Goal: Task Accomplishment & Management: Complete application form

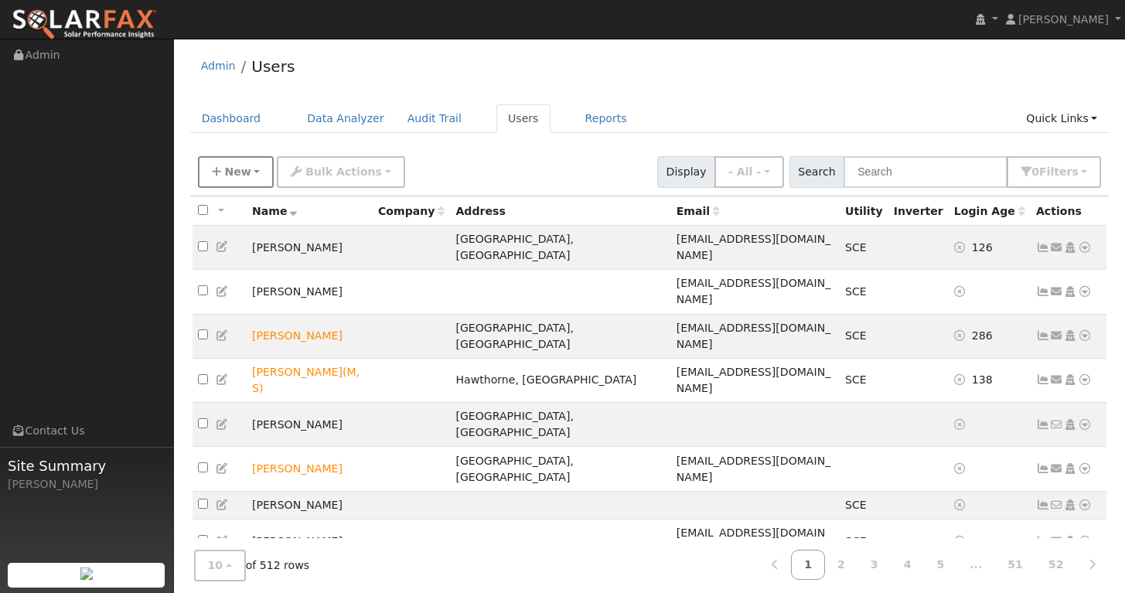
click at [232, 169] on span "New" at bounding box center [237, 171] width 26 height 12
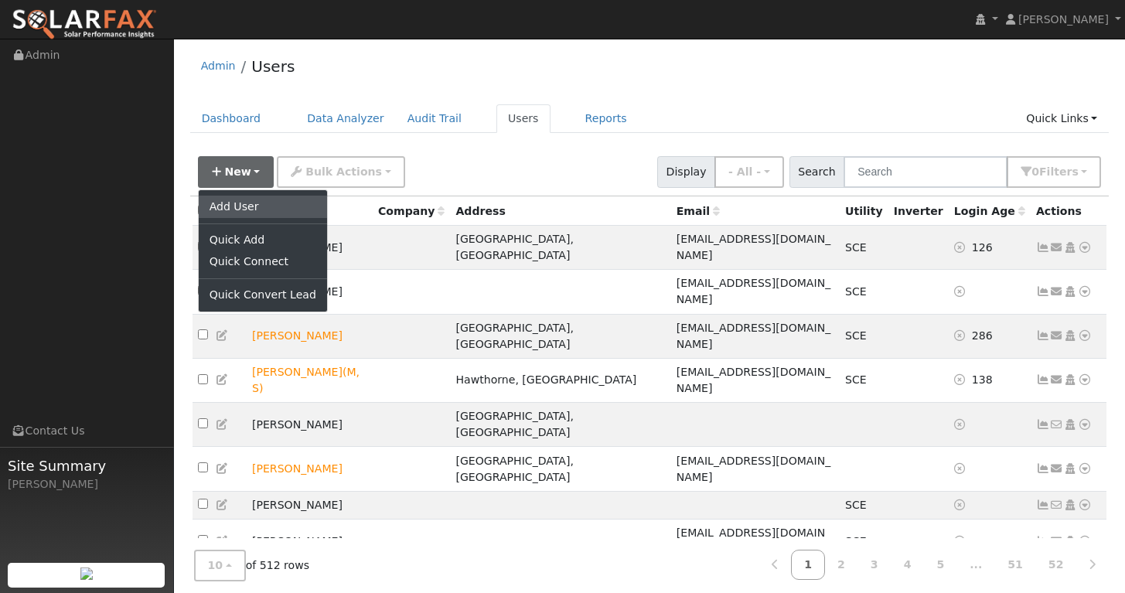
click at [238, 207] on link "Add User" at bounding box center [263, 207] width 128 height 22
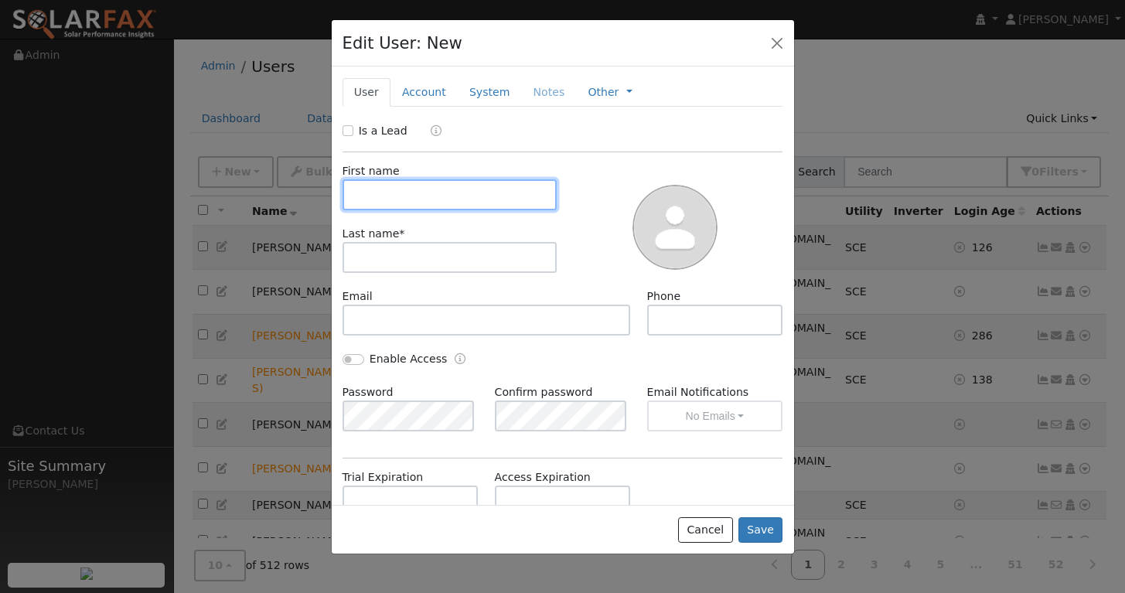
click at [401, 193] on input "text" at bounding box center [449, 194] width 215 height 31
type input "r"
click at [437, 192] on input "Ramons" at bounding box center [449, 194] width 215 height 31
type input "[PERSON_NAME]"
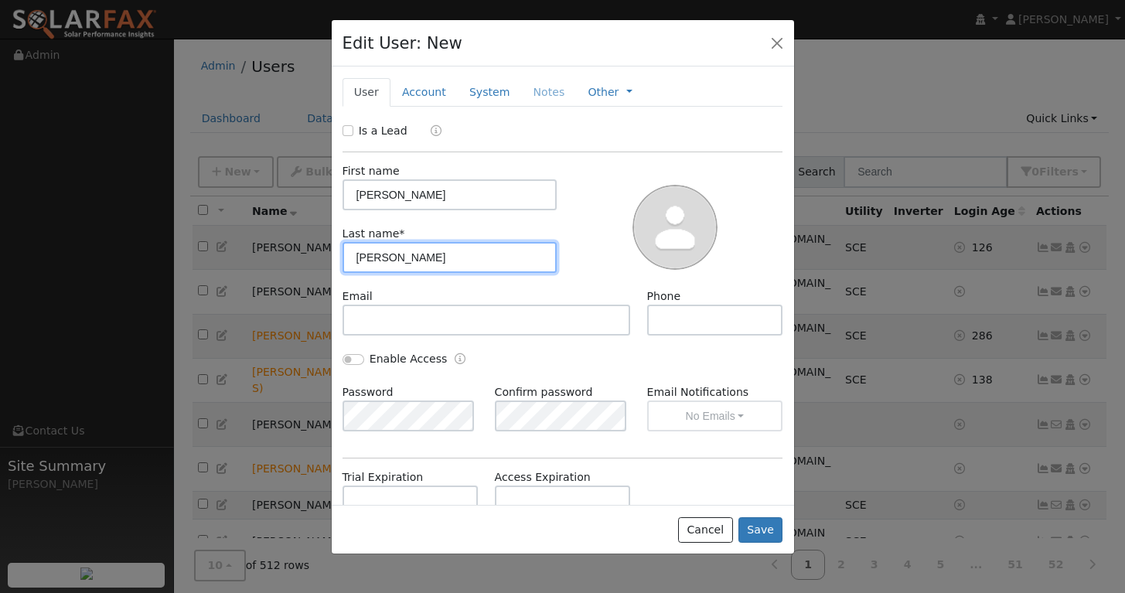
type input "[PERSON_NAME]"
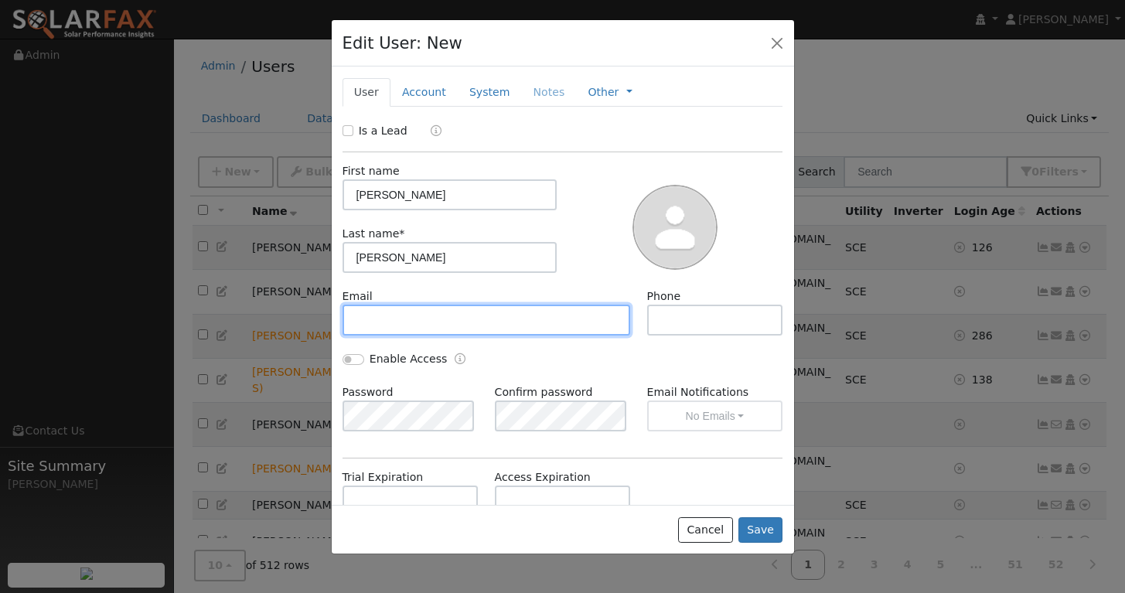
paste input "[EMAIL_ADDRESS][DOMAIN_NAME]"
type input "[EMAIL_ADDRESS][DOMAIN_NAME]"
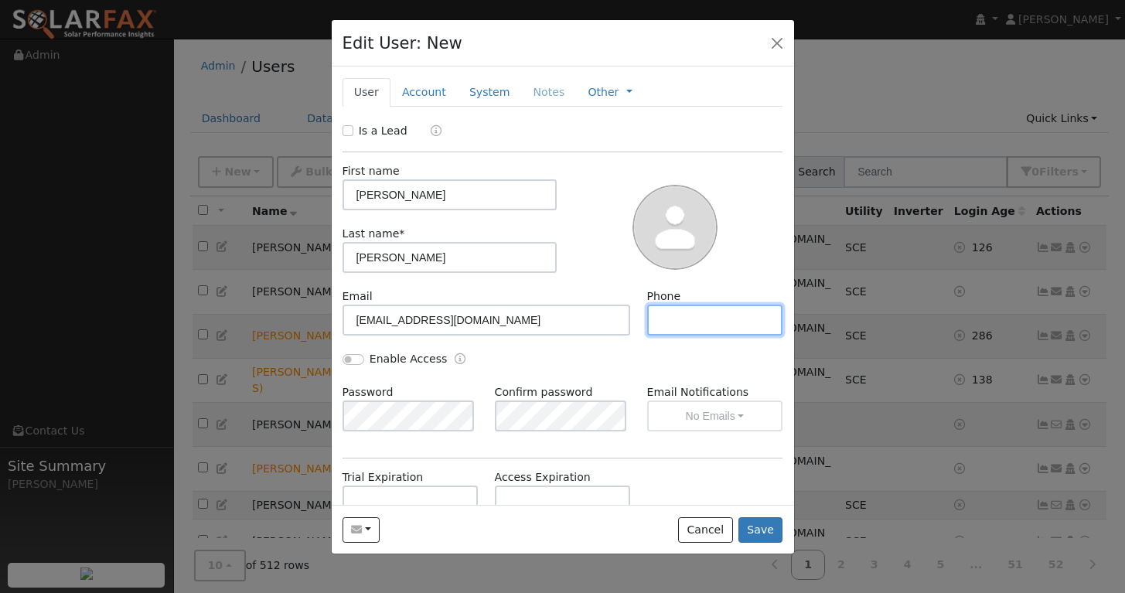
paste input "[PHONE_NUMBER]"
type input "[PHONE_NUMBER]"
click at [747, 523] on button "Save" at bounding box center [760, 530] width 45 height 26
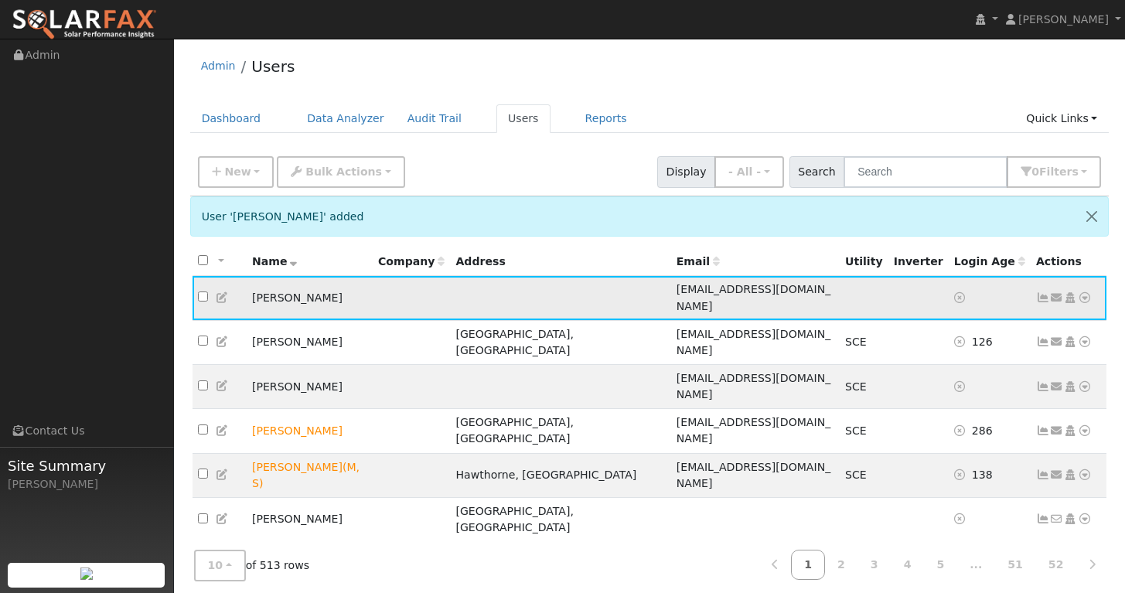
click at [1084, 292] on icon at bounding box center [1085, 297] width 14 height 11
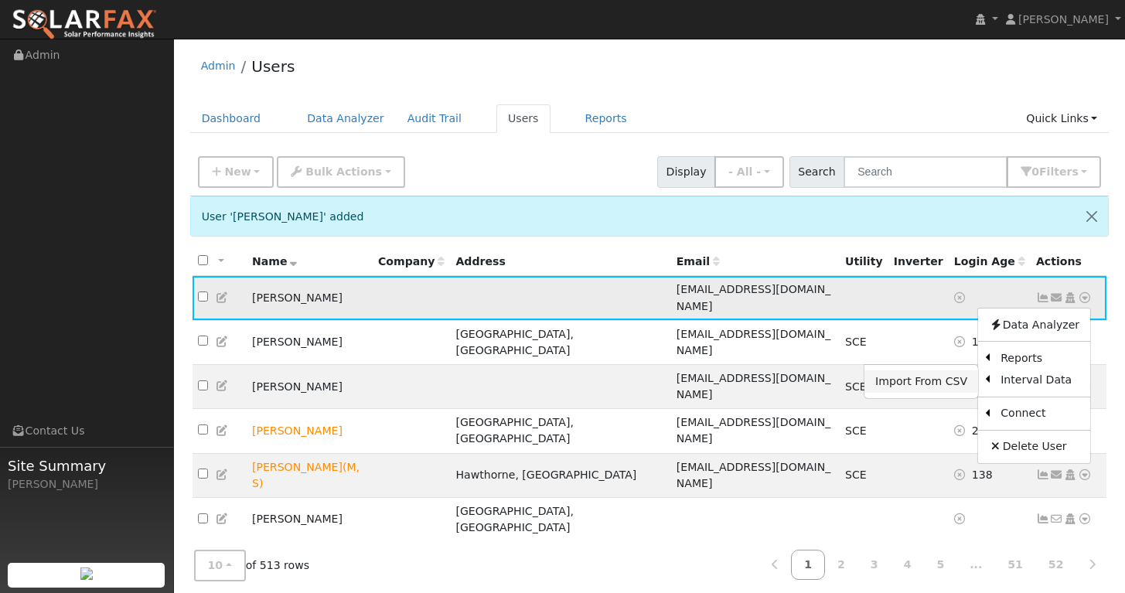
click at [915, 375] on link "Import From CSV" at bounding box center [921, 381] width 114 height 22
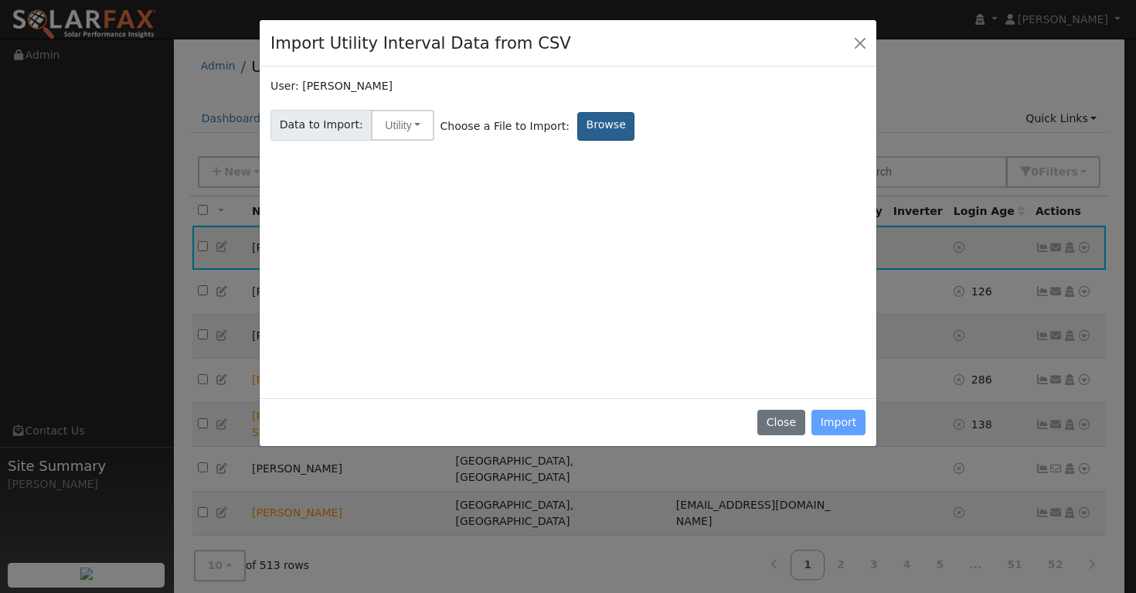
click at [594, 129] on label "Browse" at bounding box center [605, 126] width 57 height 29
click at [0, 0] on input "Browse" at bounding box center [0, 0] width 0 height 0
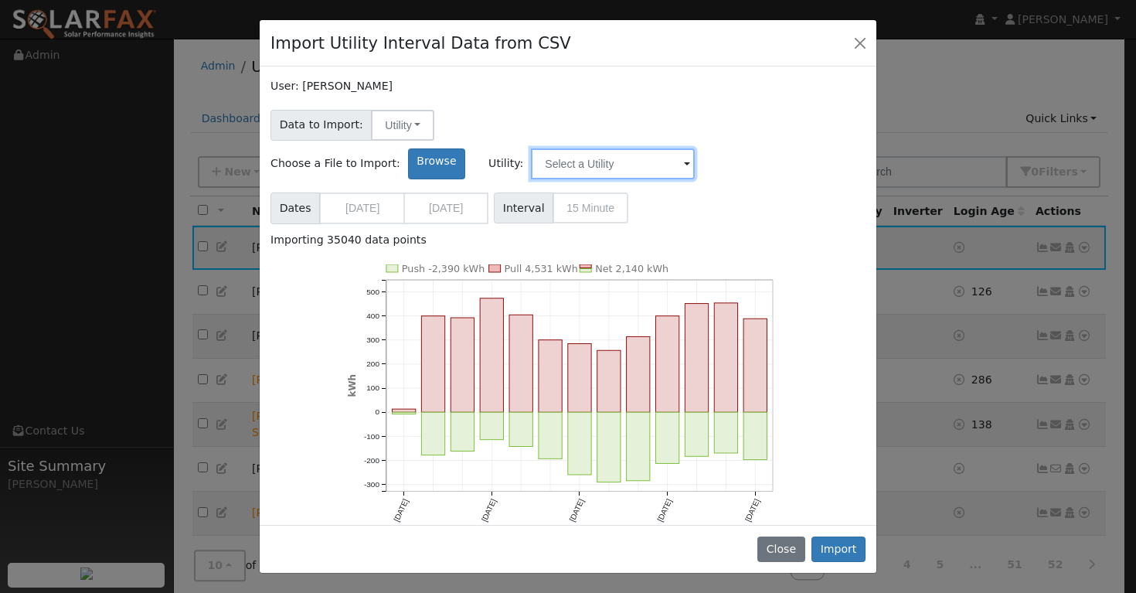
click at [695, 148] on input "text" at bounding box center [613, 163] width 164 height 31
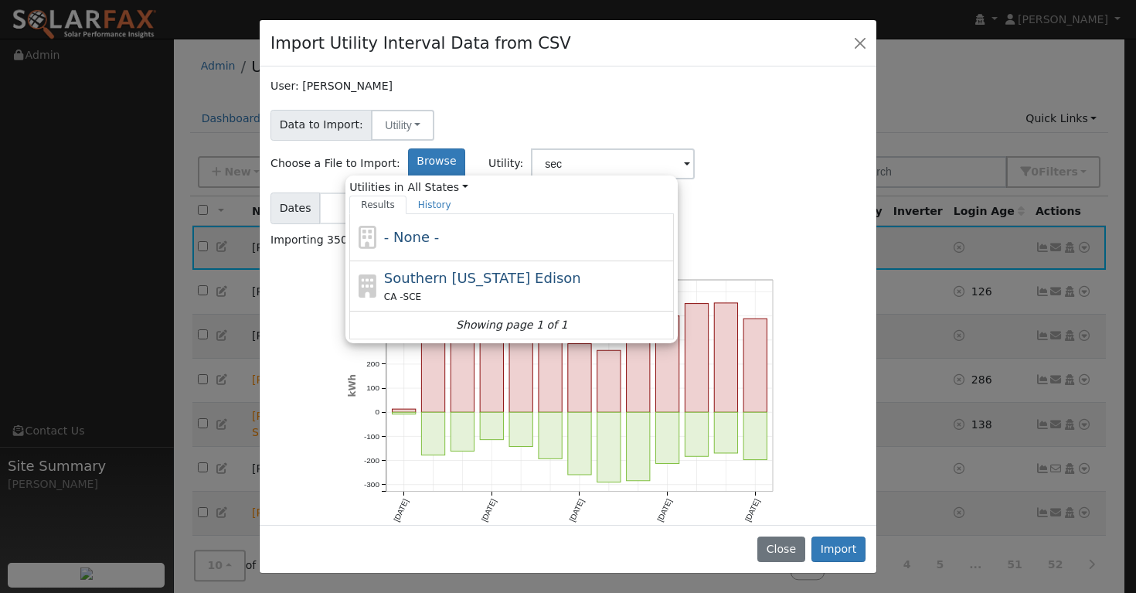
drag, startPoint x: 791, startPoint y: 137, endPoint x: 720, endPoint y: 250, distance: 133.4
click at [671, 267] on div "Southern [US_STATE] Edison CA - SCE" at bounding box center [527, 285] width 287 height 37
type input "Southern [US_STATE] Edison"
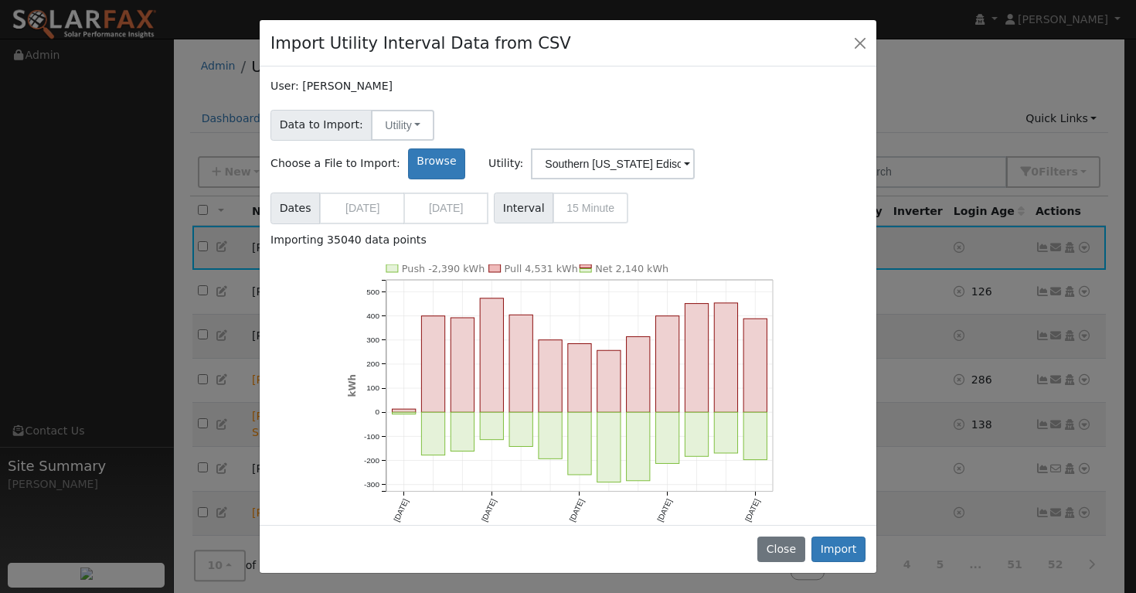
scroll to position [27, 0]
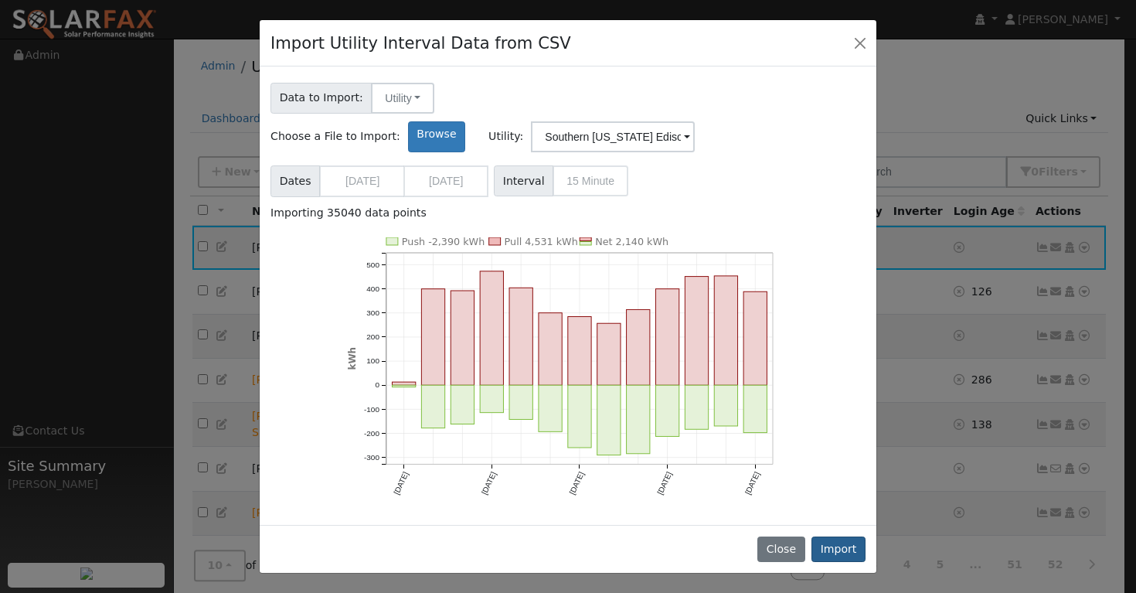
click at [847, 554] on button "Import" at bounding box center [839, 550] width 54 height 26
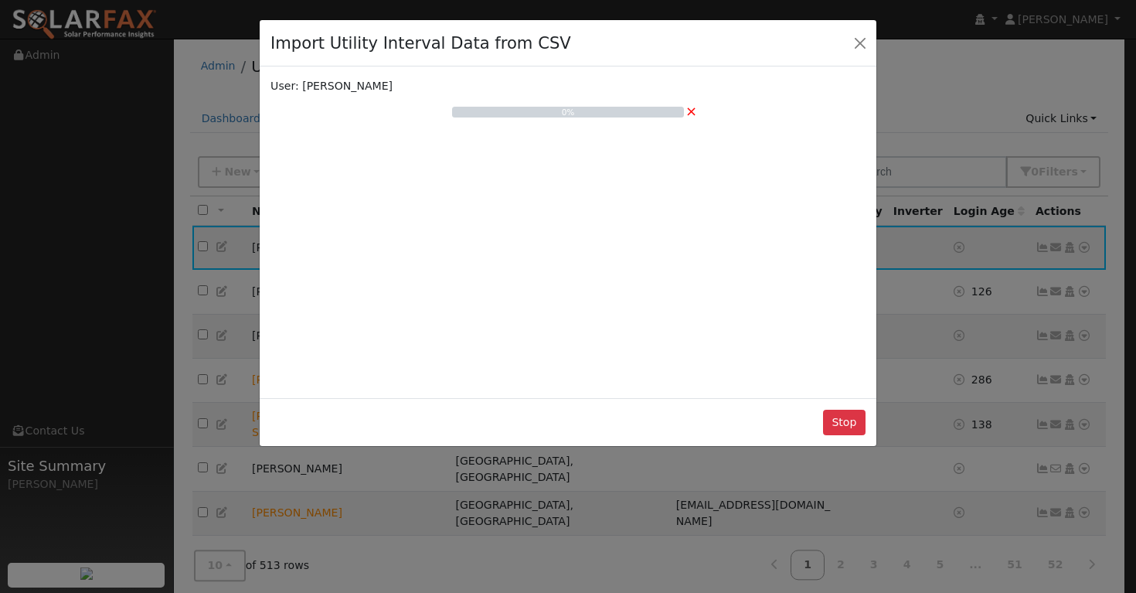
scroll to position [0, 0]
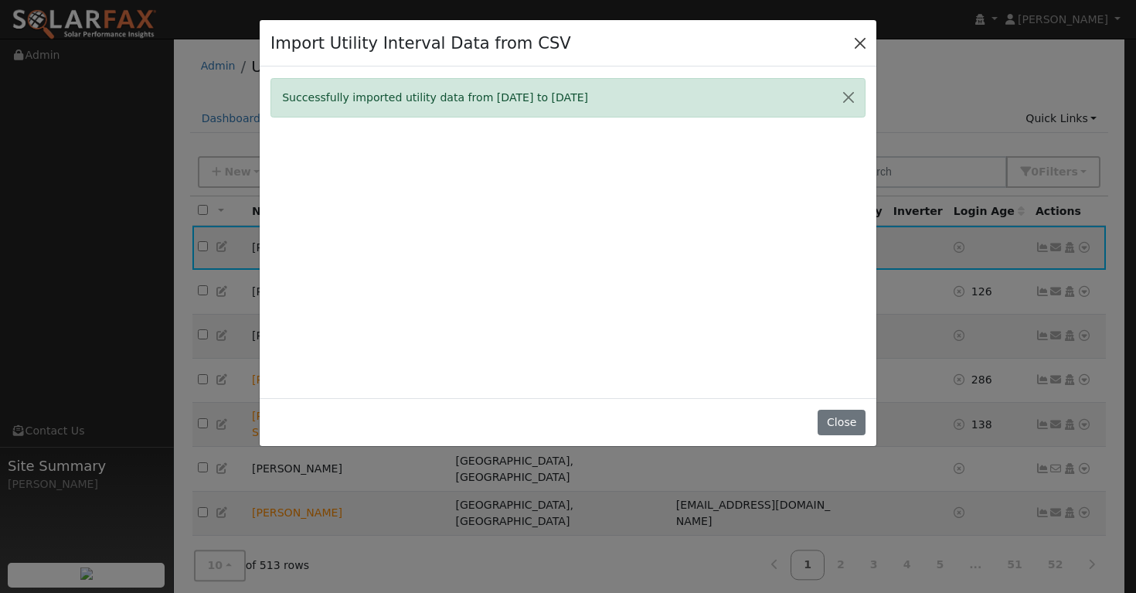
click at [860, 49] on button "Close" at bounding box center [861, 43] width 22 height 22
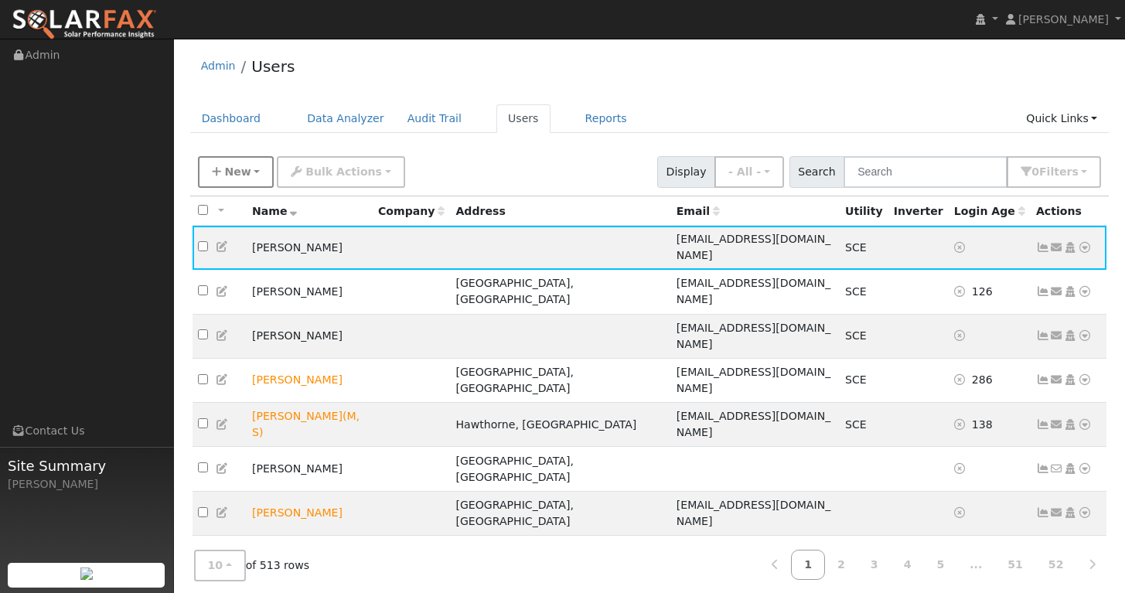
click at [238, 168] on span "New" at bounding box center [237, 171] width 26 height 12
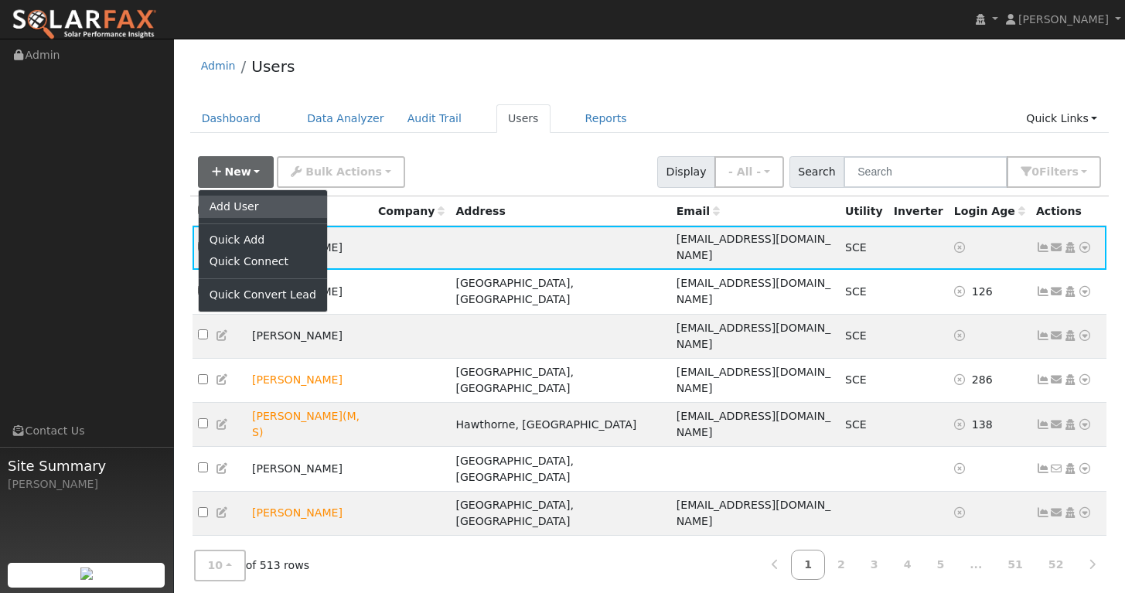
click at [254, 201] on link "Add User" at bounding box center [263, 207] width 128 height 22
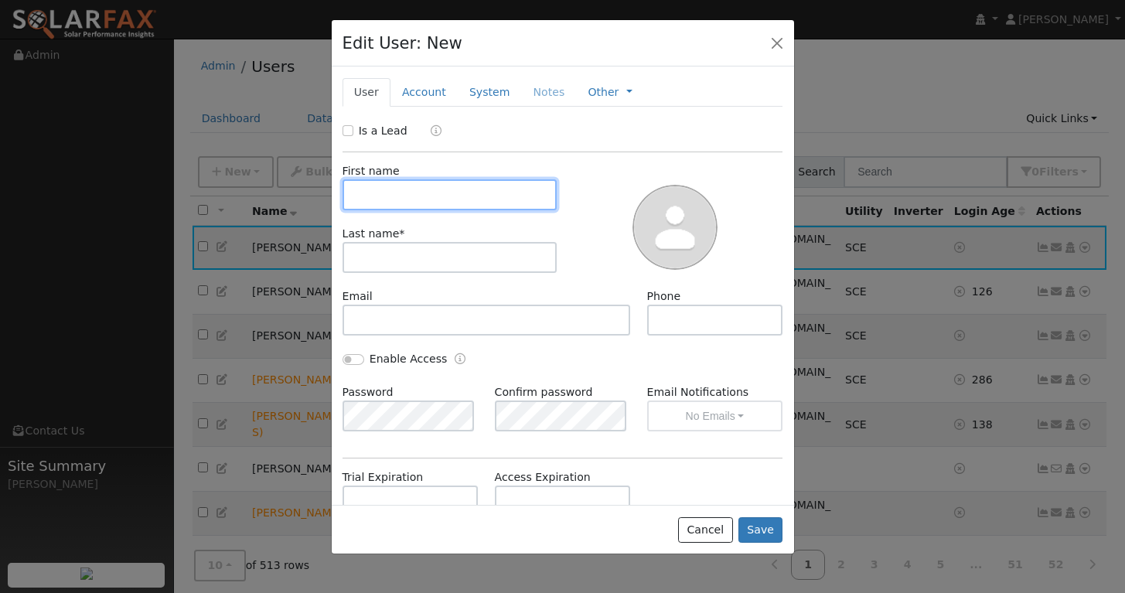
click at [452, 203] on input "text" at bounding box center [449, 194] width 215 height 31
type input "[PERSON_NAME]"
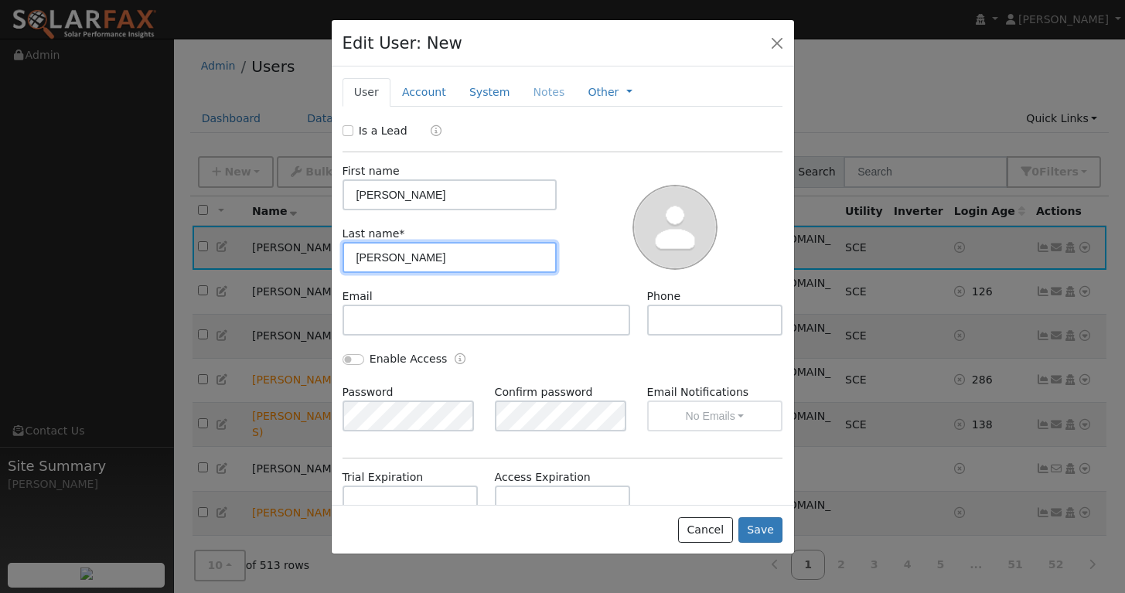
type input "[PERSON_NAME]"
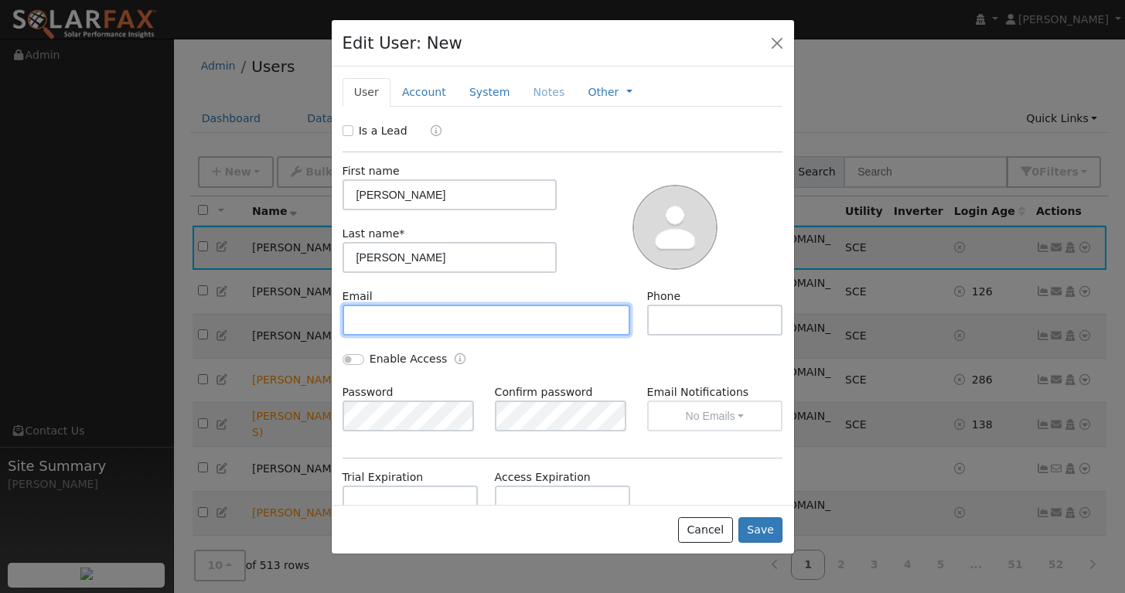
click at [441, 315] on input "text" at bounding box center [486, 320] width 288 height 31
paste input "[EMAIL_ADDRESS][DOMAIN_NAME]"
type input "[EMAIL_ADDRESS][DOMAIN_NAME]"
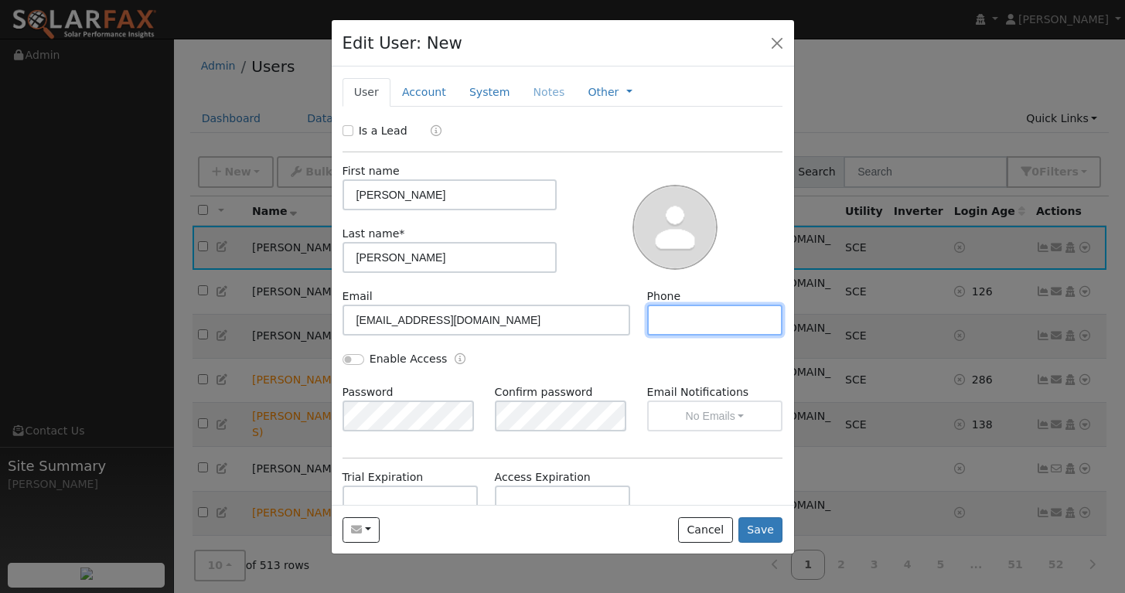
click at [671, 312] on input "text" at bounding box center [715, 320] width 136 height 31
paste input "[PHONE_NUMBER]"
type input "[PHONE_NUMBER]"
click at [764, 528] on button "Save" at bounding box center [760, 530] width 45 height 26
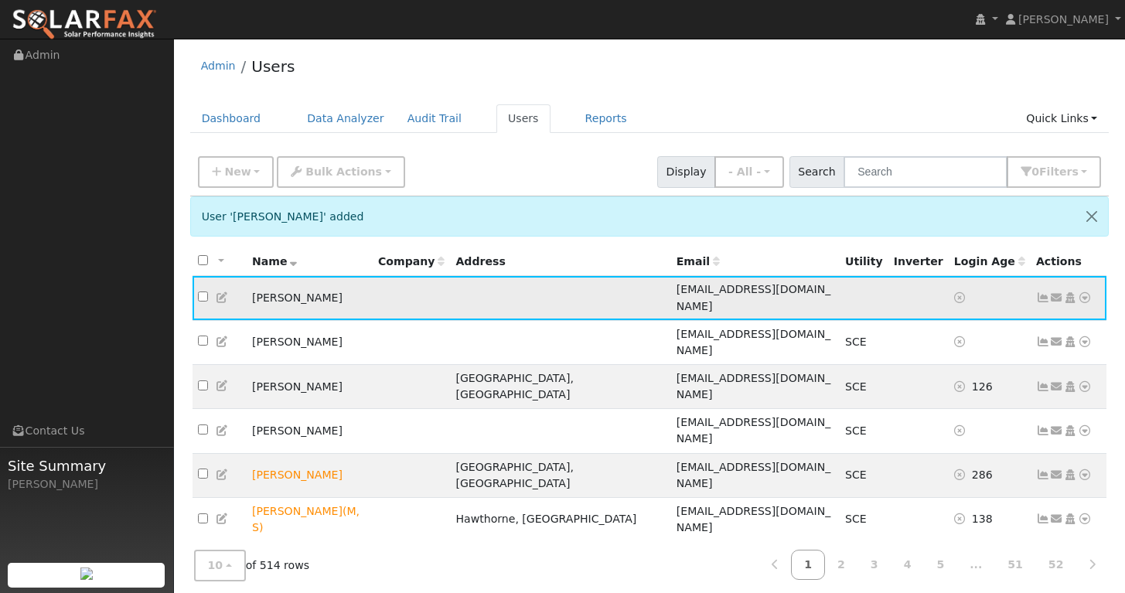
click at [1083, 292] on icon at bounding box center [1085, 297] width 14 height 11
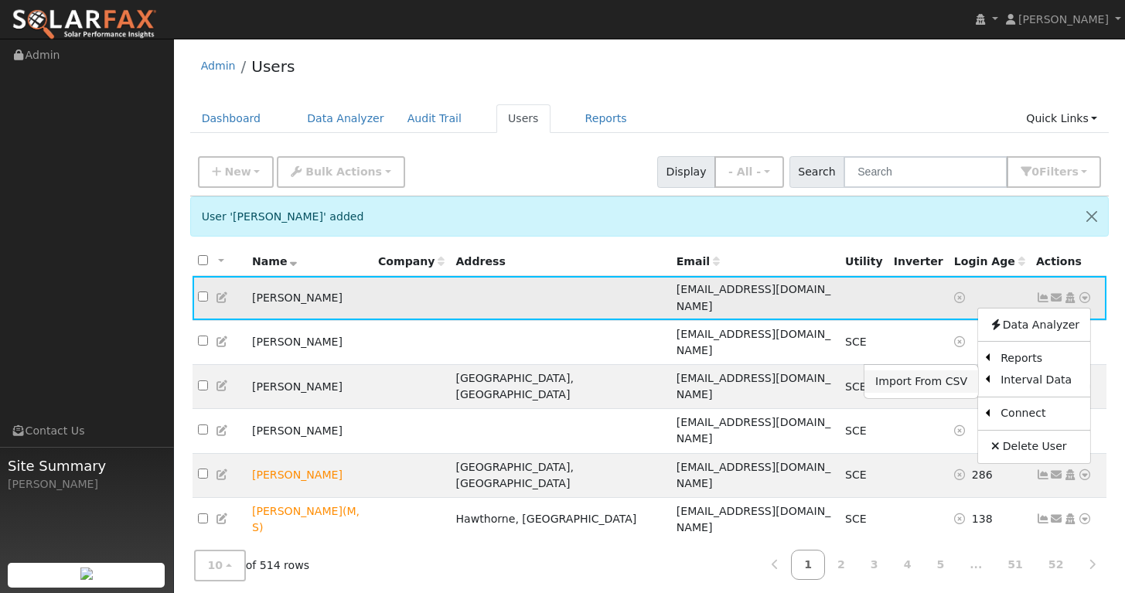
click at [939, 376] on link "Import From CSV" at bounding box center [921, 381] width 114 height 22
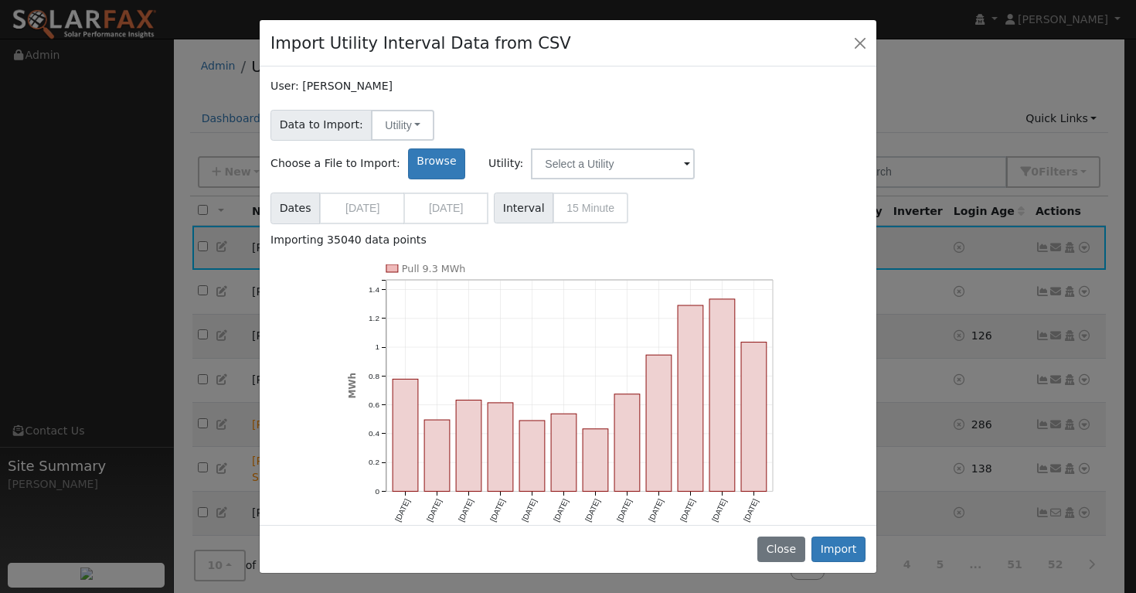
click at [718, 148] on span "Utility:" at bounding box center [604, 163] width 230 height 31
click at [695, 148] on input "text" at bounding box center [613, 163] width 164 height 31
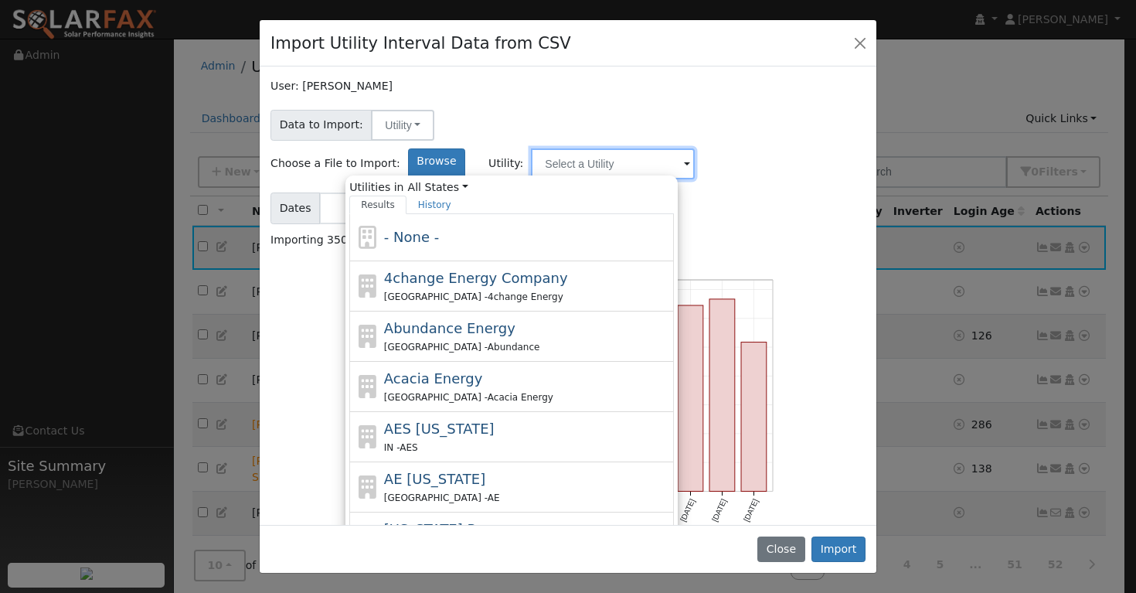
type input "d"
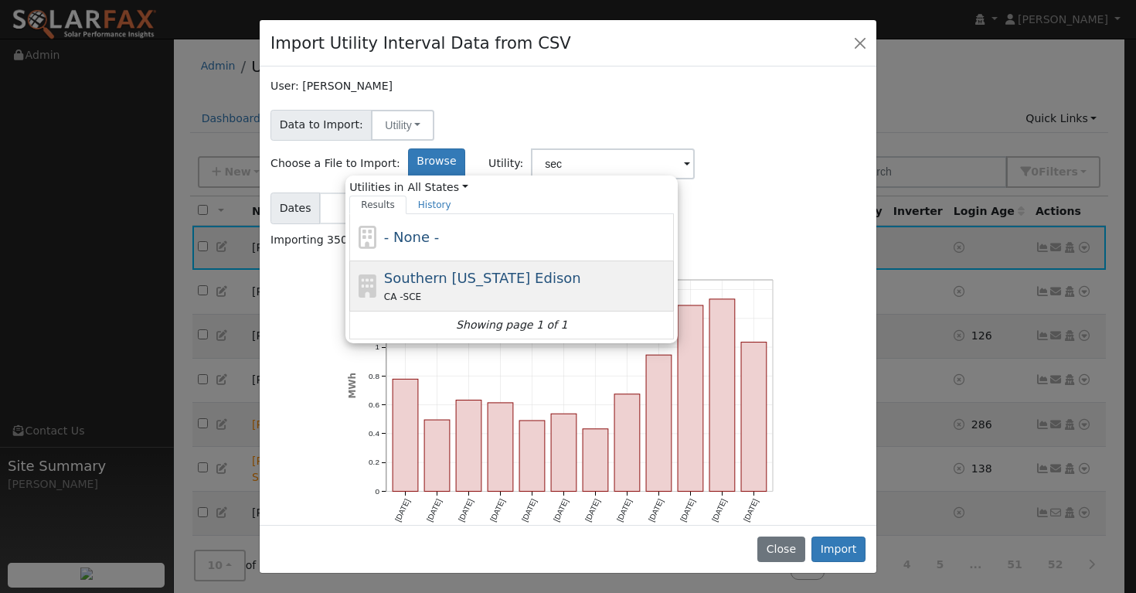
drag, startPoint x: 715, startPoint y: 165, endPoint x: 644, endPoint y: 242, distance: 105.0
click at [581, 270] on span "Southern [US_STATE] Edison" at bounding box center [482, 278] width 197 height 16
type input "Southern [US_STATE] Edison"
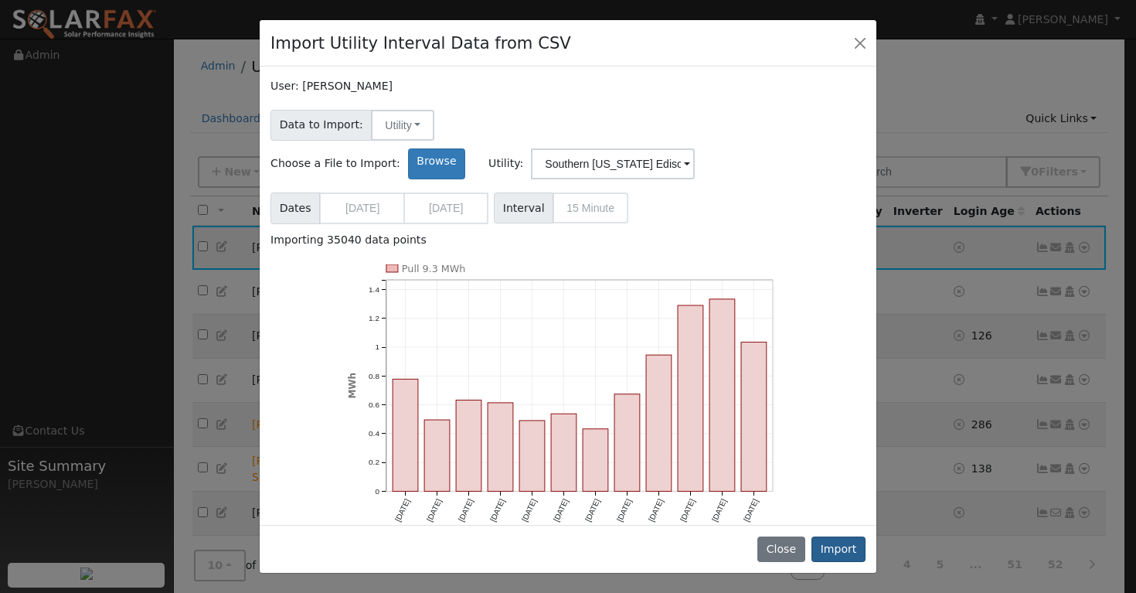
click at [837, 550] on button "Import" at bounding box center [839, 550] width 54 height 26
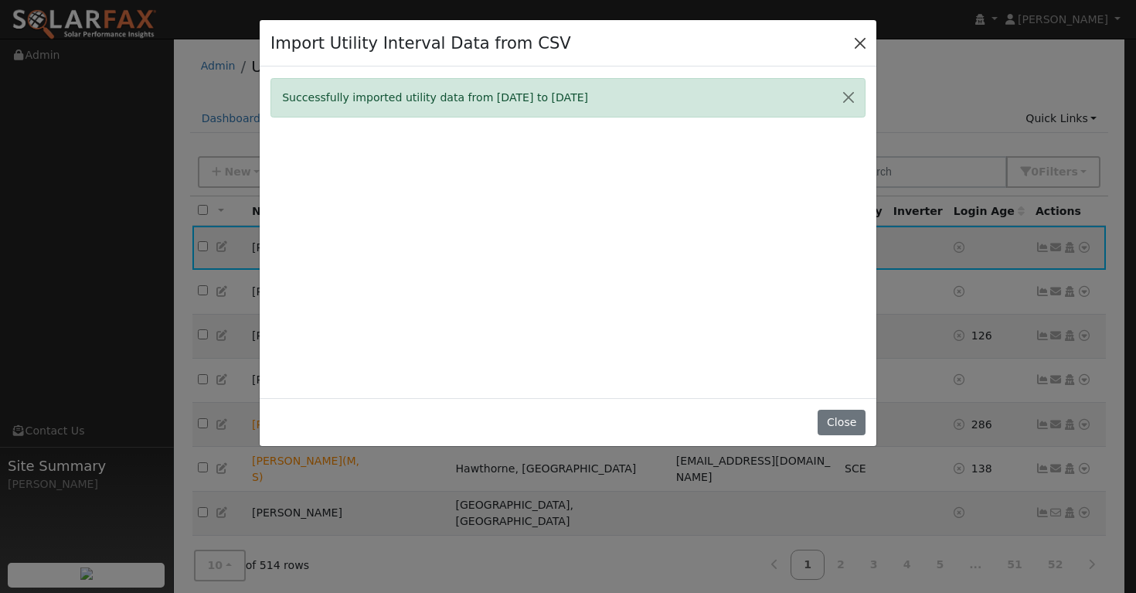
click at [864, 42] on button "Close" at bounding box center [861, 43] width 22 height 22
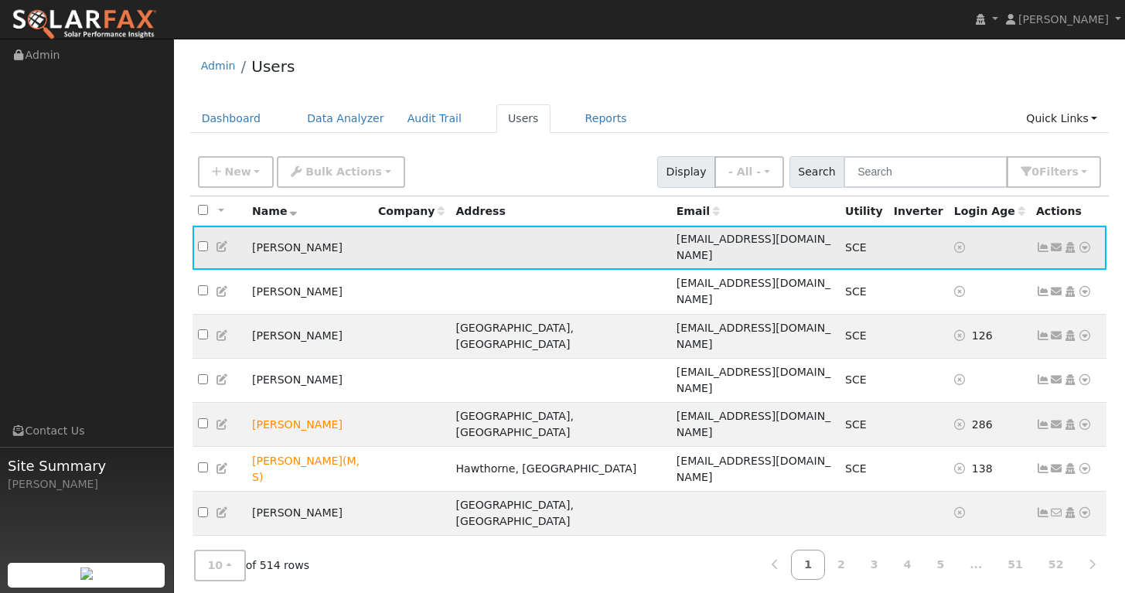
click at [1046, 242] on icon at bounding box center [1043, 247] width 14 height 11
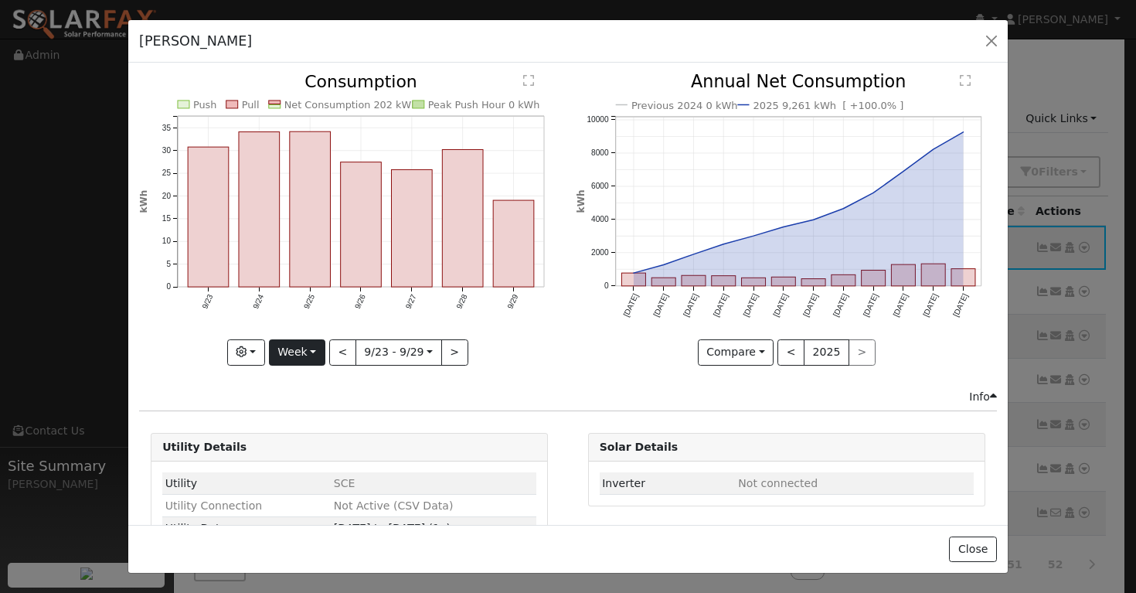
click at [316, 340] on button "Week" at bounding box center [297, 352] width 56 height 26
click at [298, 445] on link "Year" at bounding box center [323, 449] width 107 height 22
type input "[DATE]"
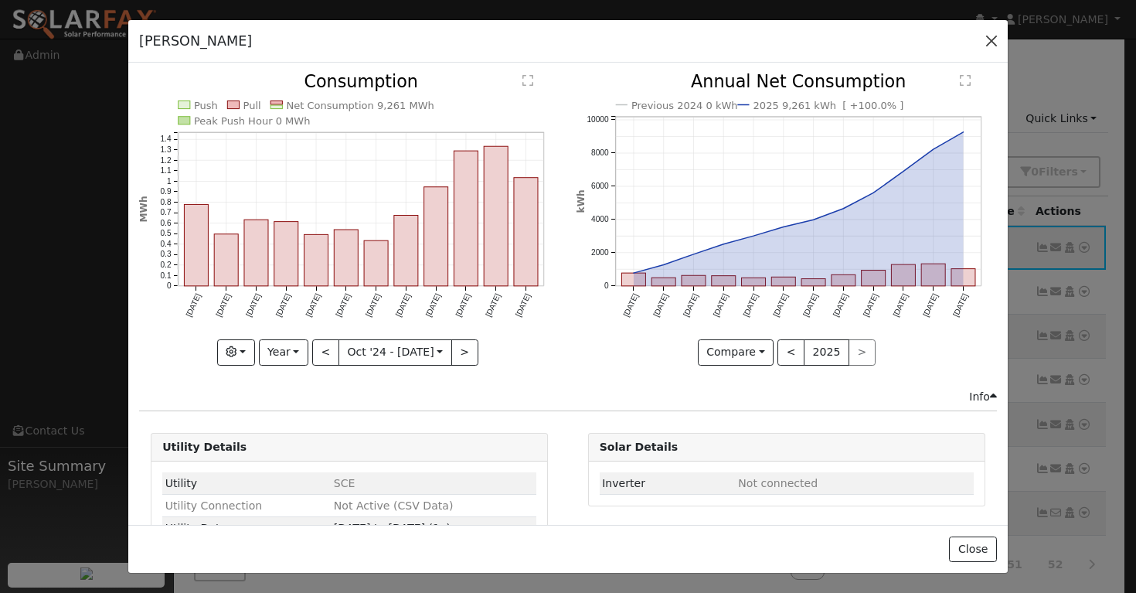
click at [987, 40] on button "button" at bounding box center [992, 41] width 22 height 22
